Goal: Check status: Check status

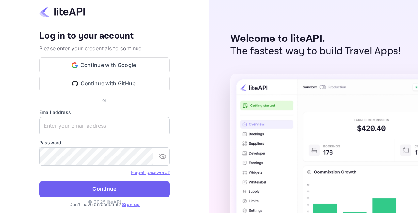
type input "[EMAIL_ADDRESS][DOMAIN_NAME]"
click at [111, 186] on button "Continue" at bounding box center [104, 189] width 131 height 16
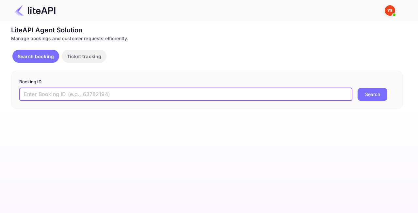
click at [51, 91] on input "text" at bounding box center [185, 94] width 333 height 13
paste input "8821856"
type input "8821856"
click at [375, 92] on button "Search" at bounding box center [373, 94] width 30 height 13
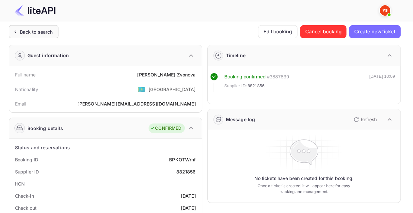
click at [42, 29] on div "Back to search" at bounding box center [36, 31] width 33 height 7
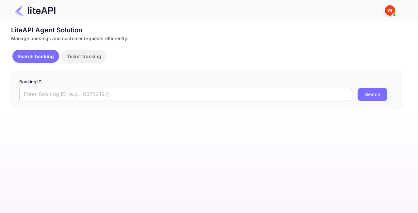
click at [88, 93] on input "text" at bounding box center [185, 94] width 333 height 13
paste input "9060477"
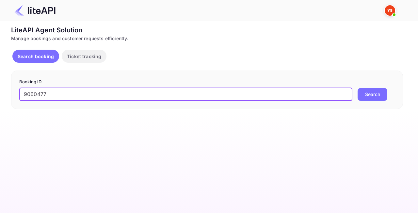
type input "9060477"
click at [382, 96] on button "Search" at bounding box center [373, 94] width 30 height 13
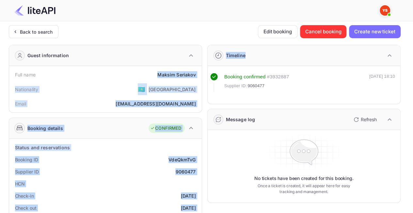
drag, startPoint x: 154, startPoint y: 79, endPoint x: 202, endPoint y: 78, distance: 47.7
click at [195, 77] on div "Maksim Seriakov" at bounding box center [177, 74] width 38 height 7
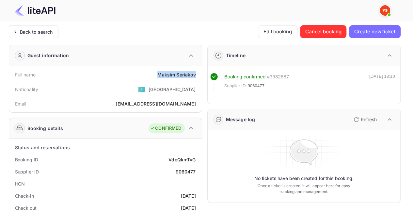
drag, startPoint x: 196, startPoint y: 76, endPoint x: 152, endPoint y: 74, distance: 44.5
click at [152, 74] on div "Full name Maksim Seriakov" at bounding box center [106, 75] width 188 height 12
copy div "Maksim Seriakov"
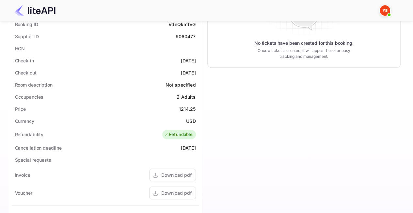
scroll to position [98, 0]
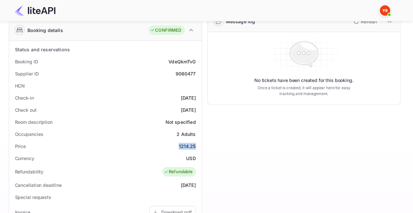
drag, startPoint x: 186, startPoint y: 143, endPoint x: 197, endPoint y: 143, distance: 10.8
click at [197, 143] on div "Price 1214.25" at bounding box center [106, 146] width 188 height 12
copy div "1214.25"
